Goal: Communication & Community: Answer question/provide support

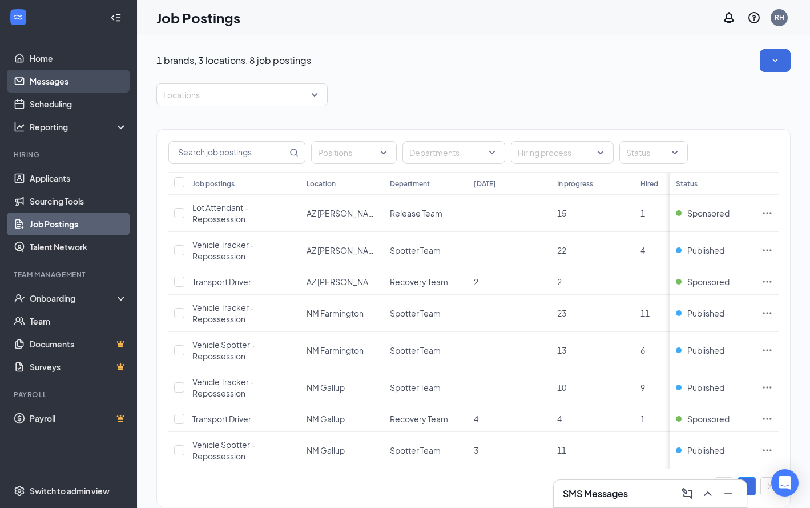
click at [79, 86] on link "Messages" at bounding box center [79, 81] width 98 height 23
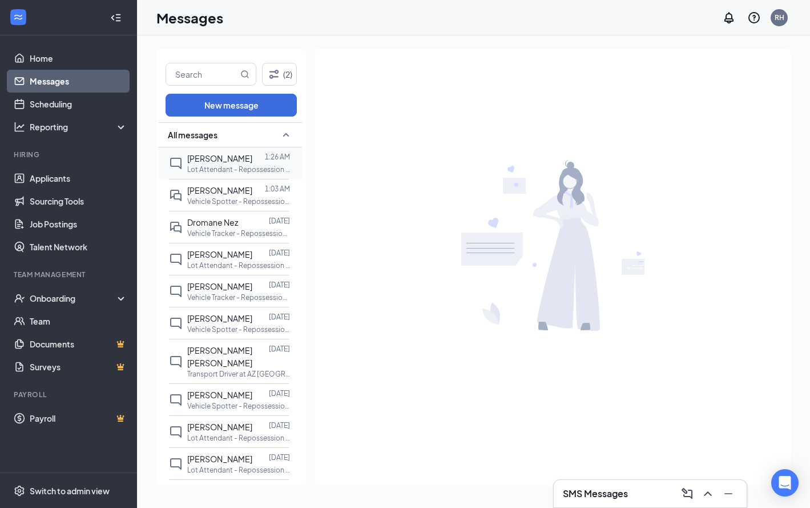
click at [254, 159] on div at bounding box center [258, 158] width 13 height 13
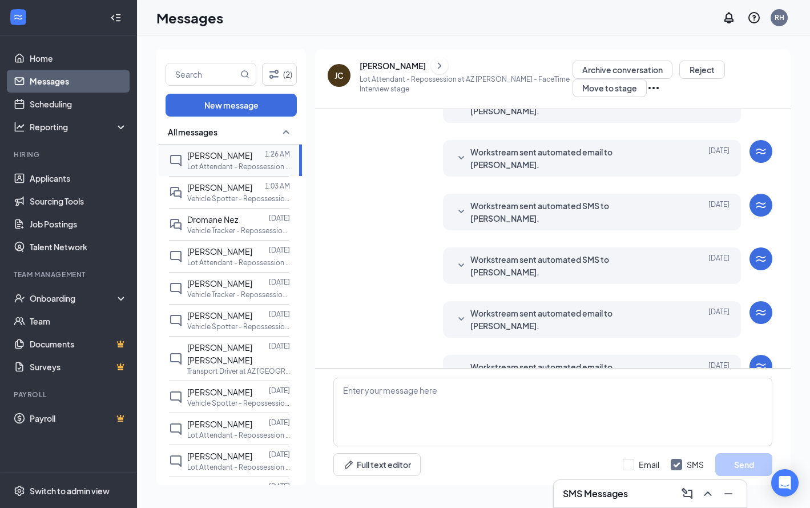
scroll to position [200, 0]
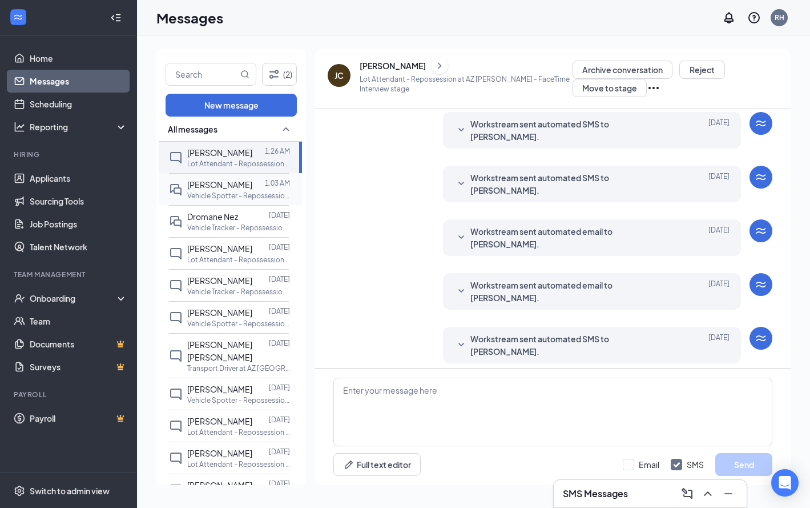
click at [252, 182] on div at bounding box center [258, 184] width 13 height 13
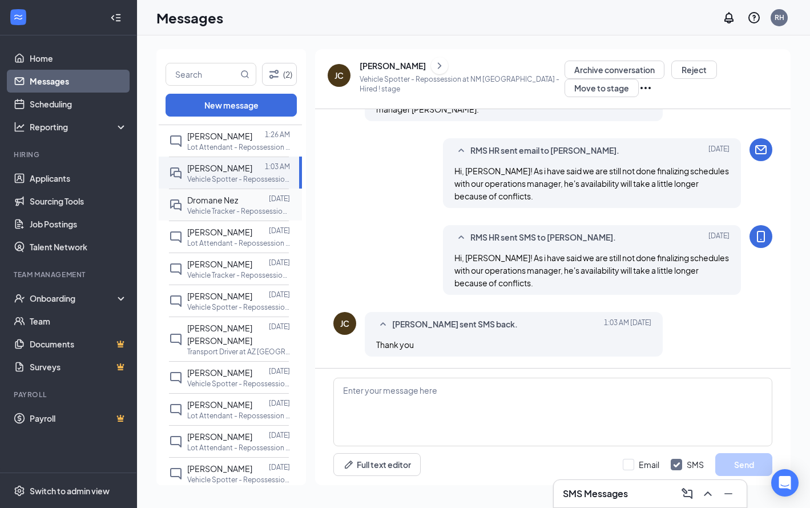
scroll to position [24, 0]
click at [237, 216] on div "Dromane Nez Sep 16 Vehicle Tracker - Repossession at NM Farmington" at bounding box center [229, 203] width 120 height 32
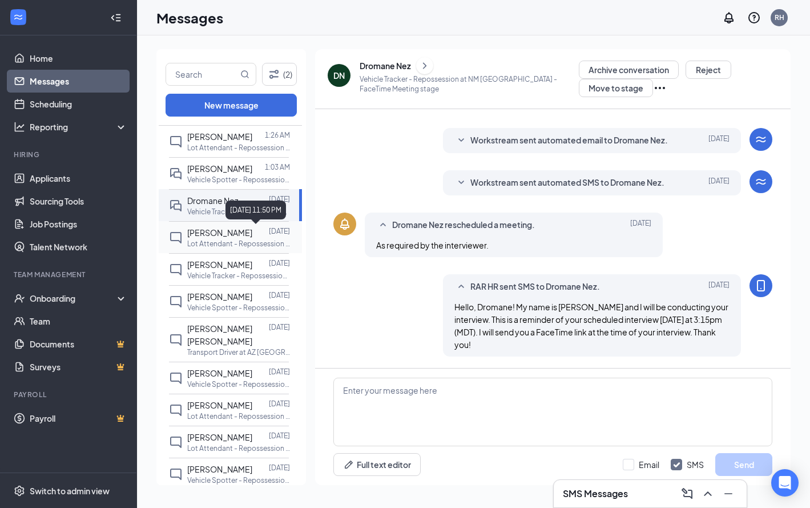
scroll to position [19, 0]
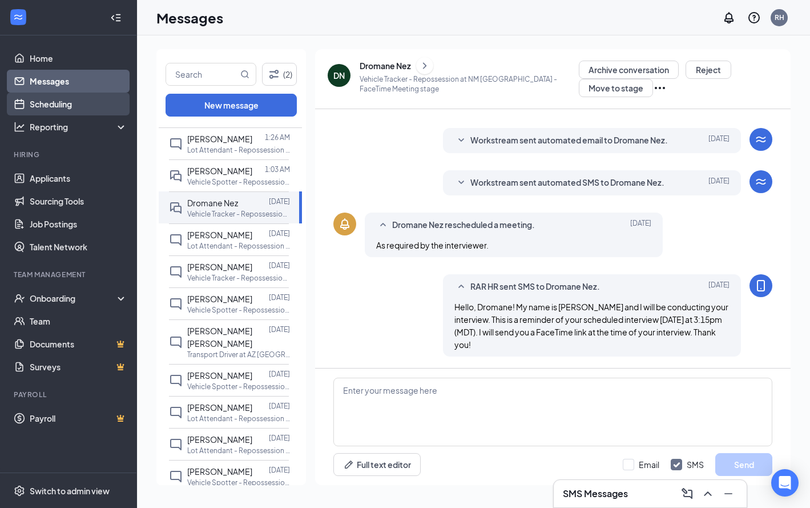
click at [76, 111] on link "Scheduling" at bounding box center [79, 104] width 98 height 23
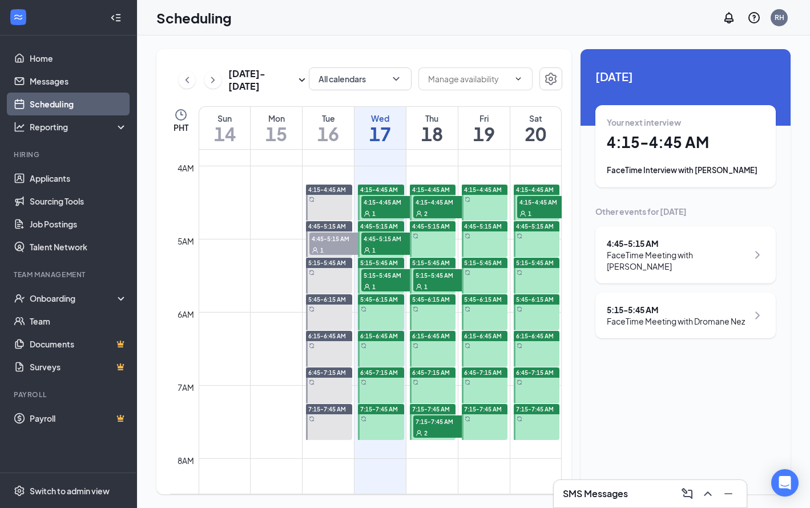
scroll to position [272, 0]
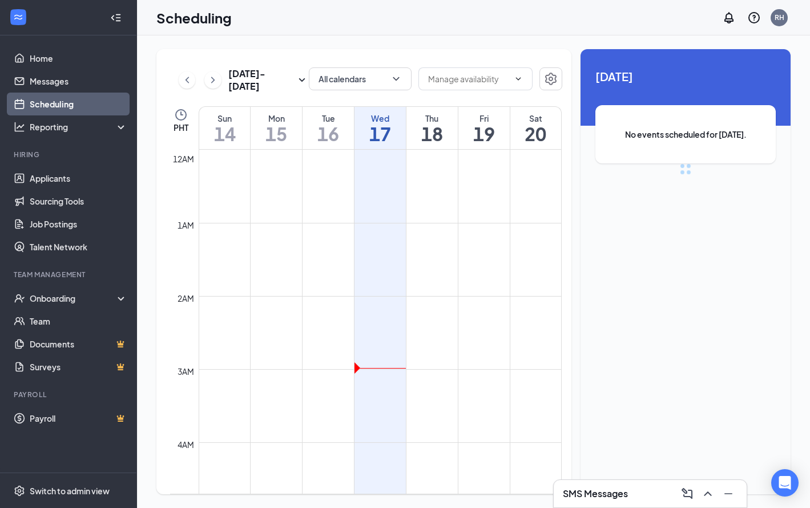
scroll to position [561, 0]
